Goal: Task Accomplishment & Management: Manage account settings

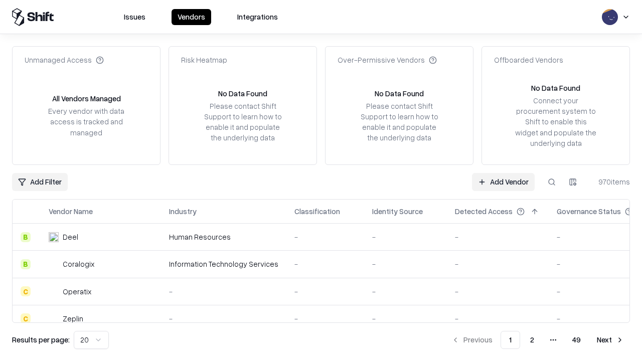
click at [503, 181] on link "Add Vendor" at bounding box center [503, 182] width 63 height 18
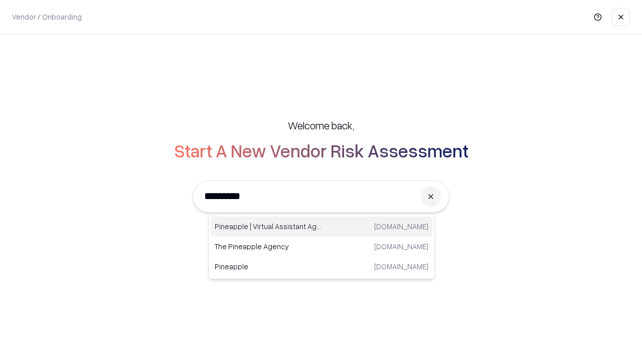
click at [321, 227] on div "Pineapple | Virtual Assistant Agency [DOMAIN_NAME]" at bounding box center [322, 227] width 222 height 20
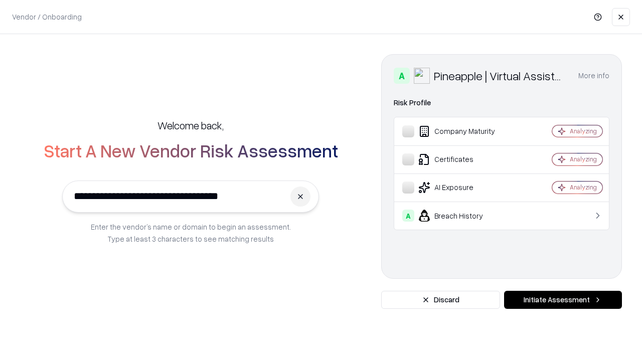
type input "**********"
click at [562, 300] on button "Initiate Assessment" at bounding box center [563, 300] width 118 height 18
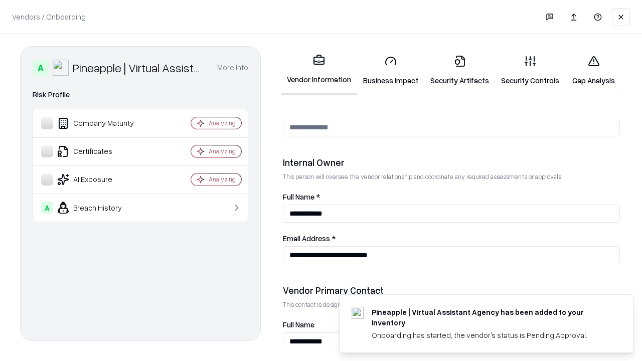
scroll to position [519, 0]
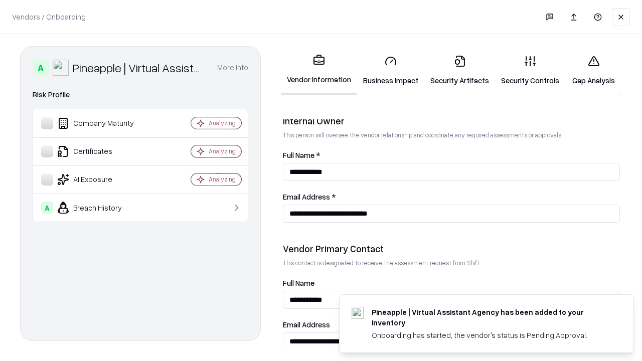
click at [459, 70] on link "Security Artifacts" at bounding box center [459, 70] width 71 height 47
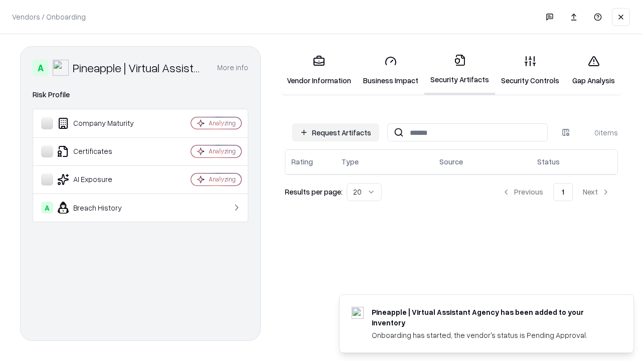
click at [335, 132] on button "Request Artifacts" at bounding box center [335, 132] width 87 height 18
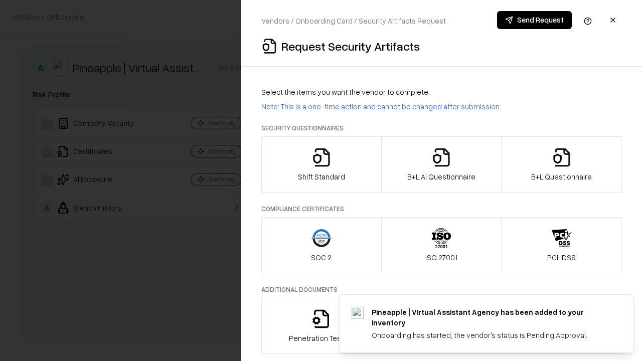
click at [561, 164] on icon "button" at bounding box center [561, 157] width 20 height 20
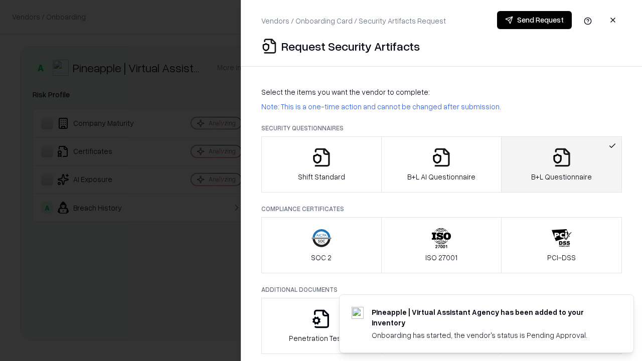
click at [441, 164] on icon "button" at bounding box center [441, 157] width 20 height 20
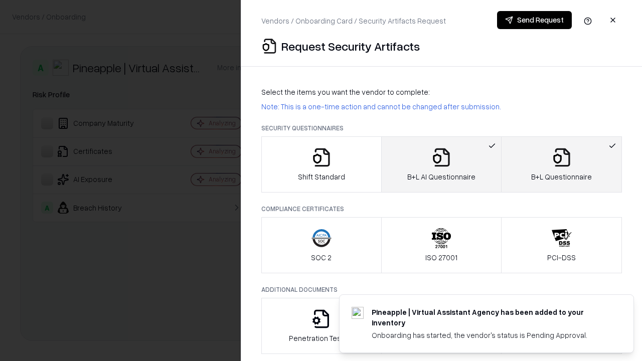
click at [534, 20] on button "Send Request" at bounding box center [534, 20] width 75 height 18
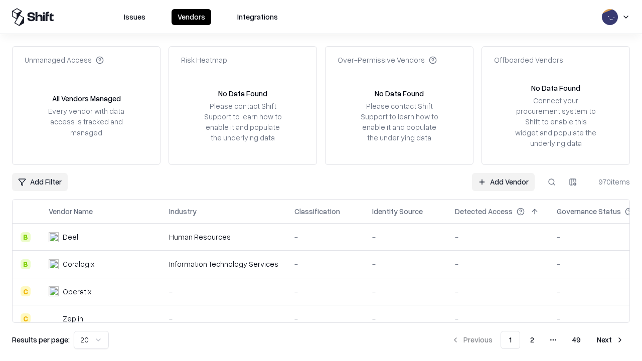
click at [551, 181] on button at bounding box center [551, 182] width 18 height 18
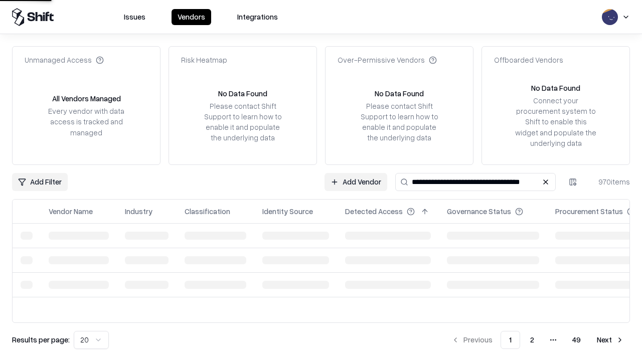
type input "**********"
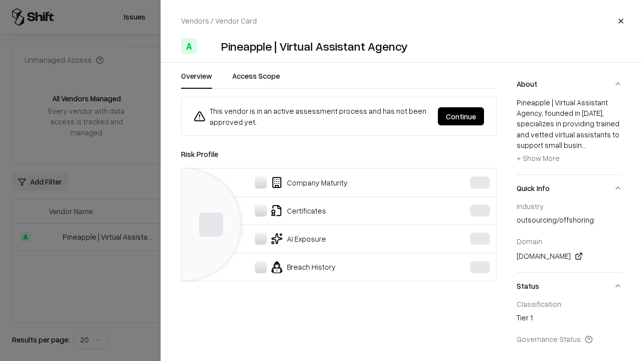
click at [461, 116] on button "Continue" at bounding box center [461, 116] width 46 height 18
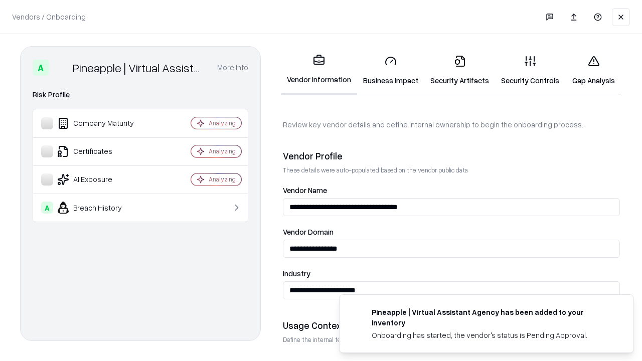
click at [459, 70] on link "Security Artifacts" at bounding box center [459, 70] width 71 height 47
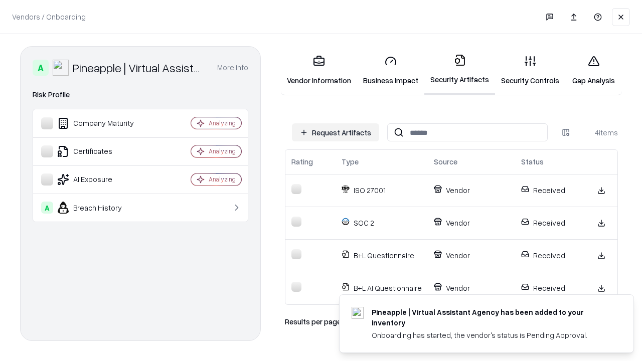
click at [593, 70] on link "Gap Analysis" at bounding box center [593, 70] width 57 height 47
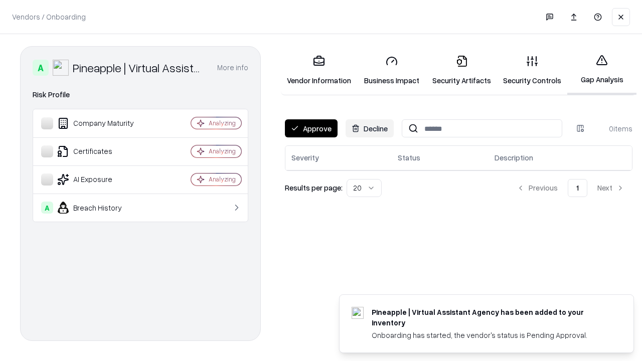
click at [311, 128] on button "Approve" at bounding box center [311, 128] width 53 height 18
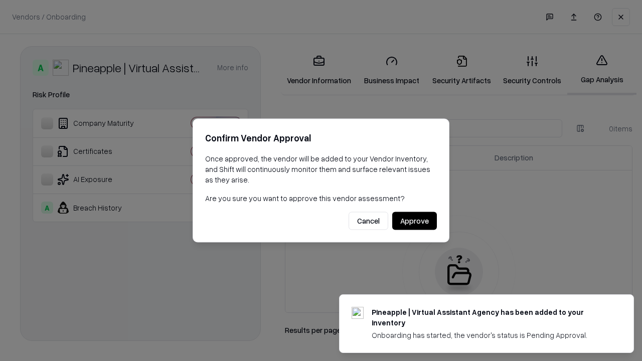
click at [414, 221] on button "Approve" at bounding box center [414, 221] width 45 height 18
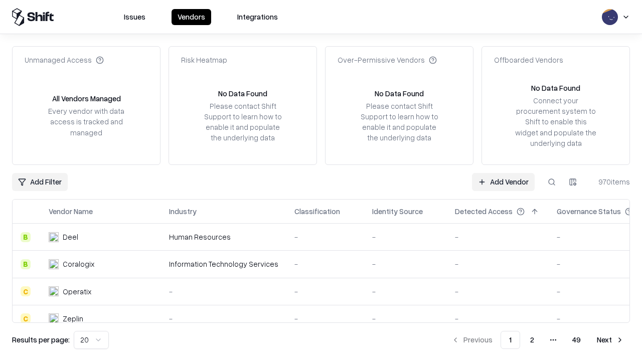
type input "**********"
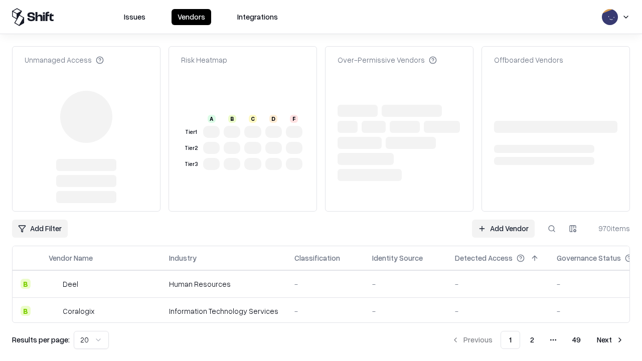
click at [503, 229] on link "Add Vendor" at bounding box center [503, 229] width 63 height 18
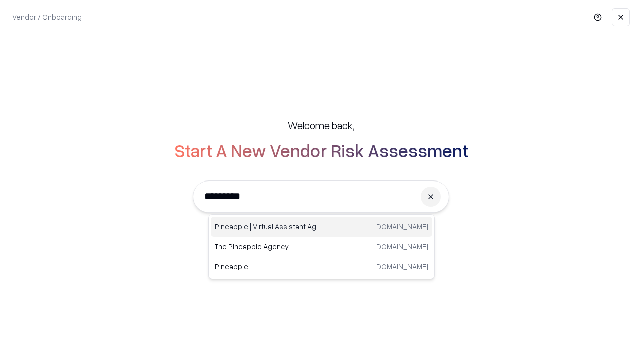
click at [321, 227] on div "Pineapple | Virtual Assistant Agency [DOMAIN_NAME]" at bounding box center [322, 227] width 222 height 20
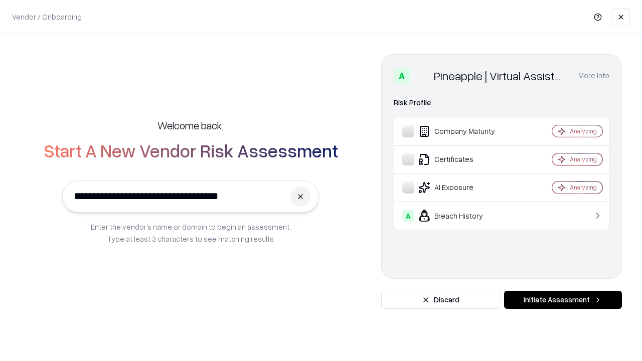
type input "**********"
click at [562, 300] on button "Initiate Assessment" at bounding box center [563, 300] width 118 height 18
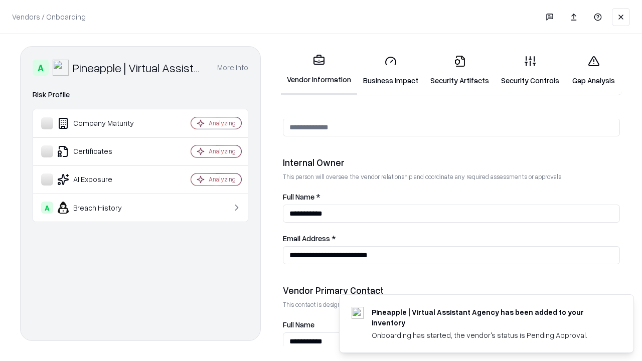
scroll to position [519, 0]
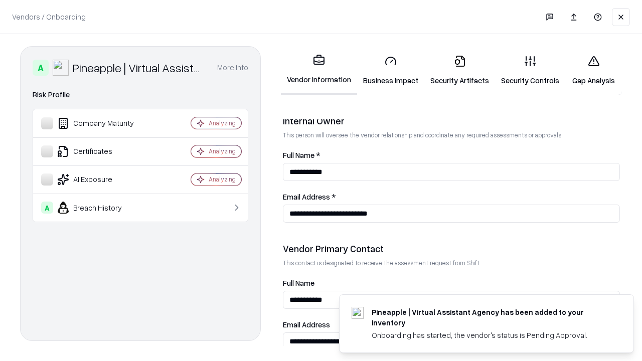
click at [593, 70] on link "Gap Analysis" at bounding box center [593, 70] width 57 height 47
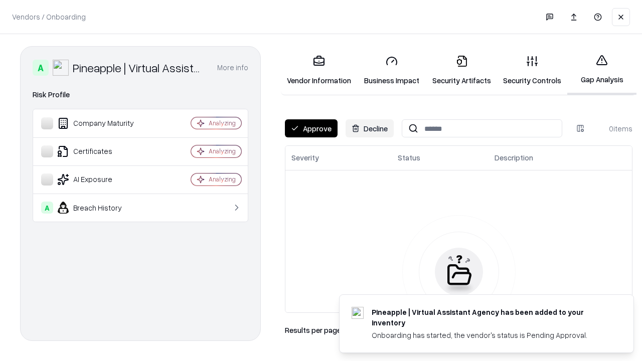
click at [311, 128] on button "Approve" at bounding box center [311, 128] width 53 height 18
